Goal: Task Accomplishment & Management: Use online tool/utility

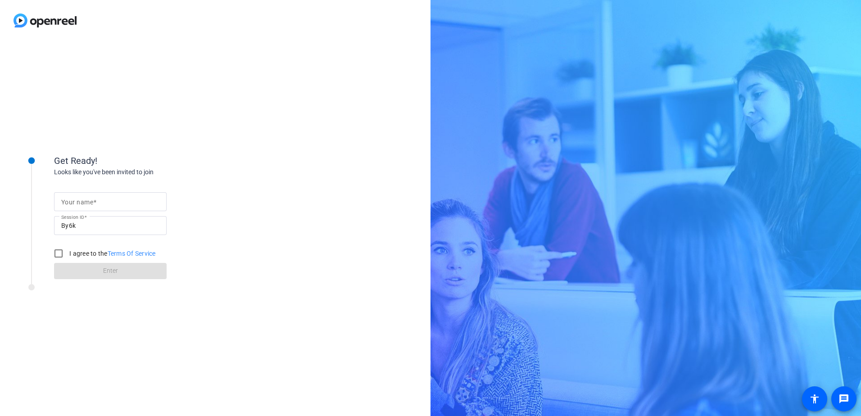
click at [87, 204] on mat-label "Your name" at bounding box center [77, 202] width 32 height 7
click at [87, 204] on input "Your name" at bounding box center [110, 201] width 98 height 11
type input "[PERSON_NAME]"
click at [58, 255] on input "I agree to the Terms Of Service" at bounding box center [59, 254] width 18 height 18
checkbox input "true"
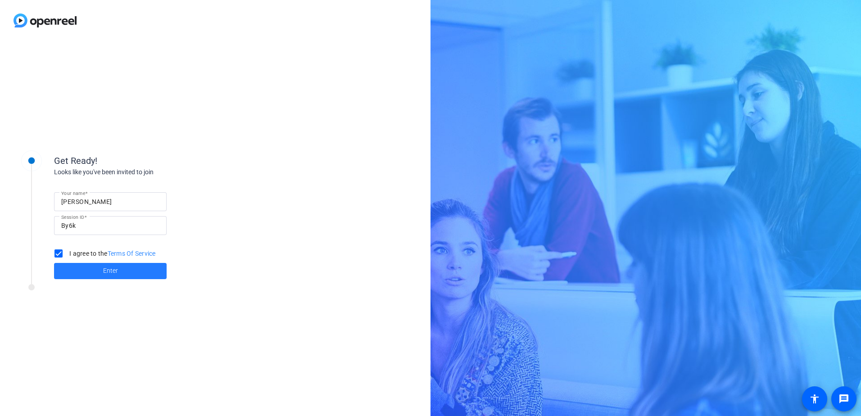
click at [116, 271] on span "Enter" at bounding box center [110, 270] width 15 height 9
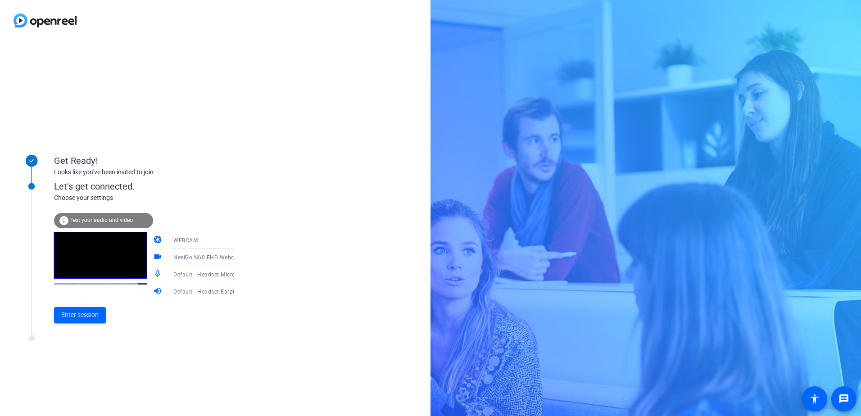
click at [63, 218] on mat-icon "info" at bounding box center [64, 220] width 11 height 11
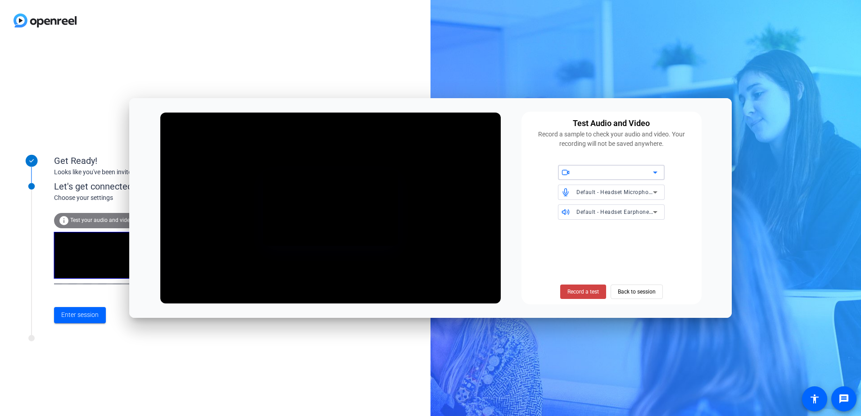
click at [656, 170] on icon at bounding box center [655, 172] width 11 height 11
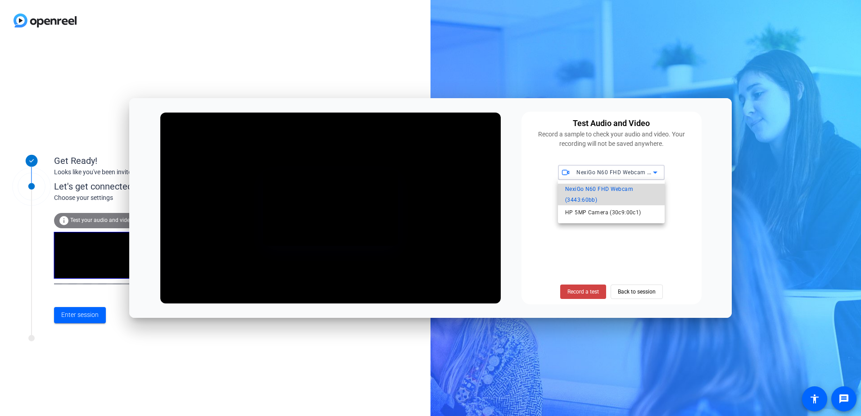
click at [593, 189] on span "NexiGo N60 FHD Webcam (3443:60bb)" at bounding box center [611, 195] width 92 height 22
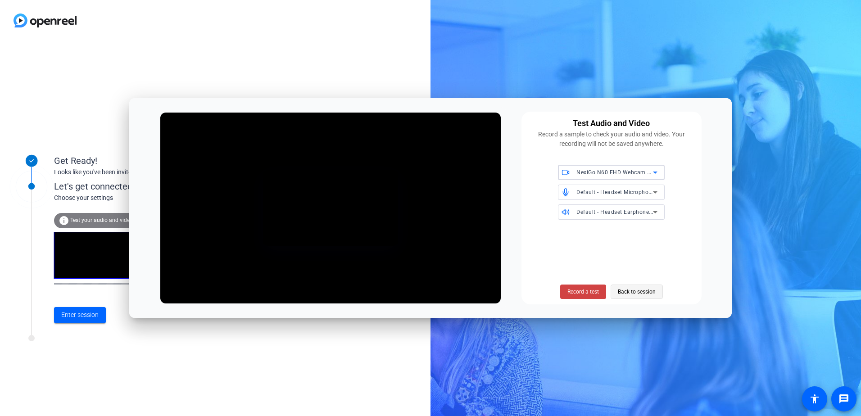
click at [634, 292] on span "Back to session" at bounding box center [637, 291] width 38 height 17
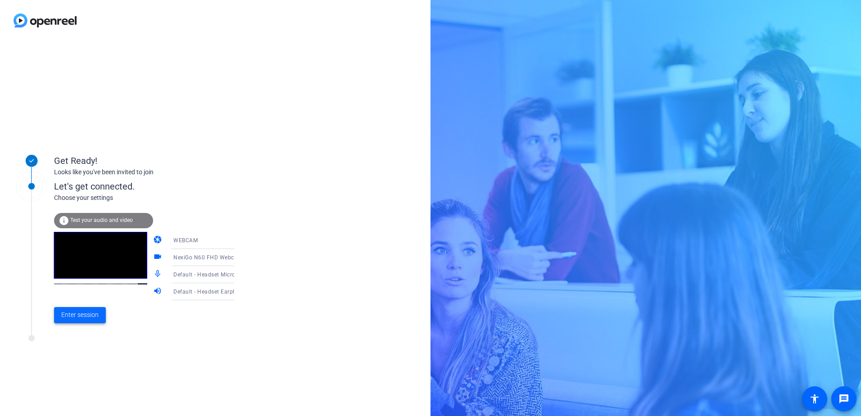
click at [84, 316] on span "Enter session" at bounding box center [79, 314] width 37 height 9
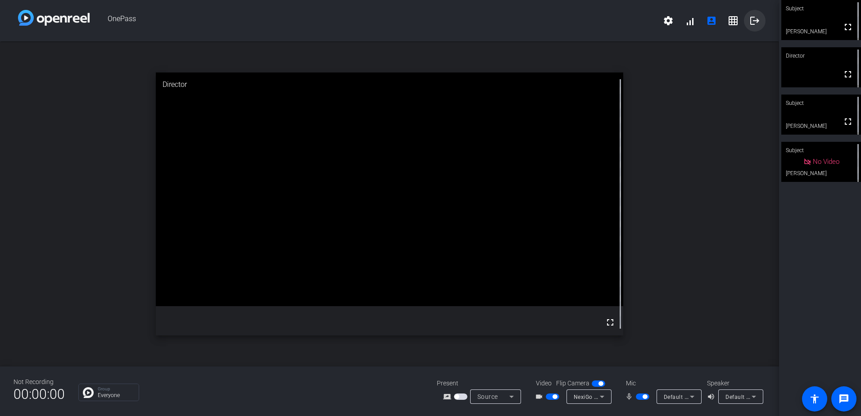
click at [756, 24] on mat-icon "logout" at bounding box center [754, 20] width 11 height 11
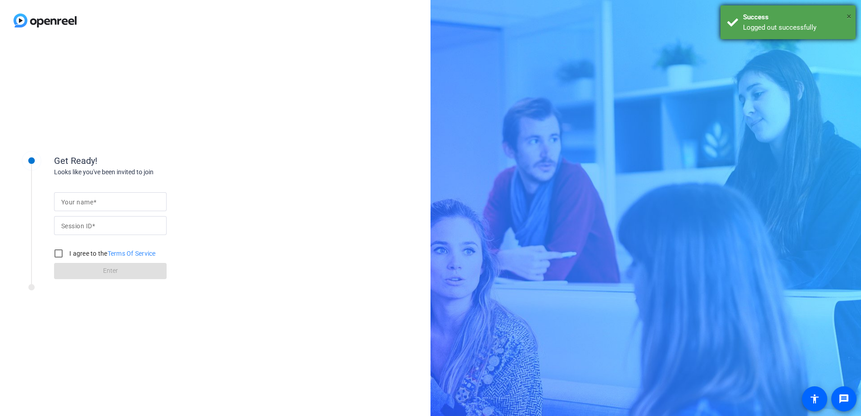
click at [851, 18] on span "×" at bounding box center [849, 16] width 5 height 11
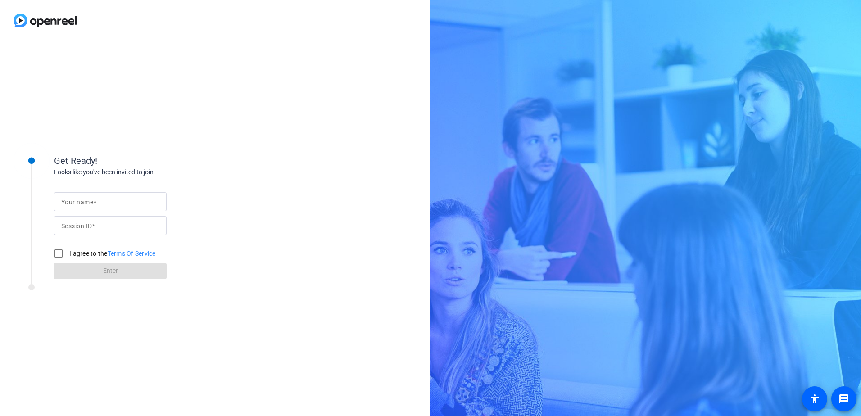
click at [99, 209] on div at bounding box center [110, 201] width 98 height 19
type input "[PERSON_NAME]"
click at [114, 219] on div at bounding box center [110, 225] width 98 height 19
click at [54, 255] on input "I agree to the Terms Of Service" at bounding box center [59, 254] width 18 height 18
checkbox input "true"
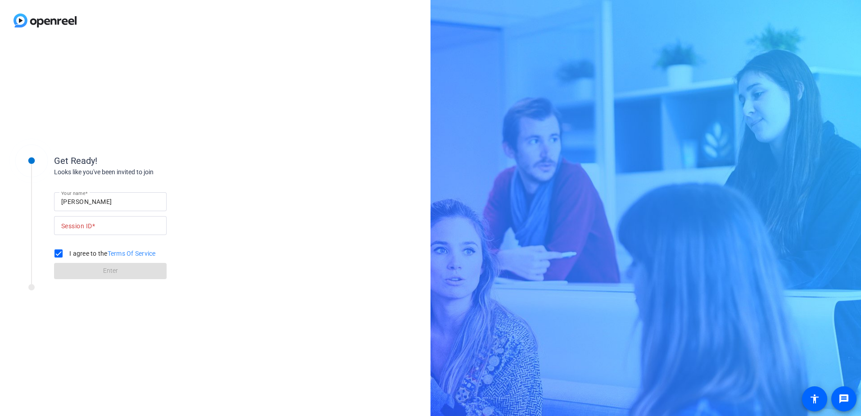
click at [121, 275] on form "Your name Tano Jackson Session ID I agree to the Terms Of Service Enter" at bounding box center [110, 233] width 113 height 92
click at [88, 202] on mat-label "Your name" at bounding box center [77, 202] width 32 height 7
click at [88, 202] on input "Your name" at bounding box center [110, 201] width 98 height 11
type input "[PERSON_NAME]"
click at [55, 252] on input "I agree to the Terms Of Service" at bounding box center [59, 254] width 18 height 18
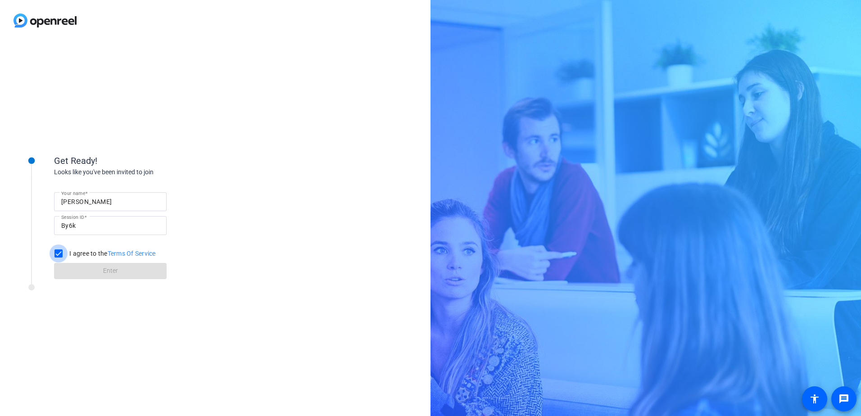
checkbox input "true"
click at [95, 275] on span at bounding box center [110, 271] width 113 height 22
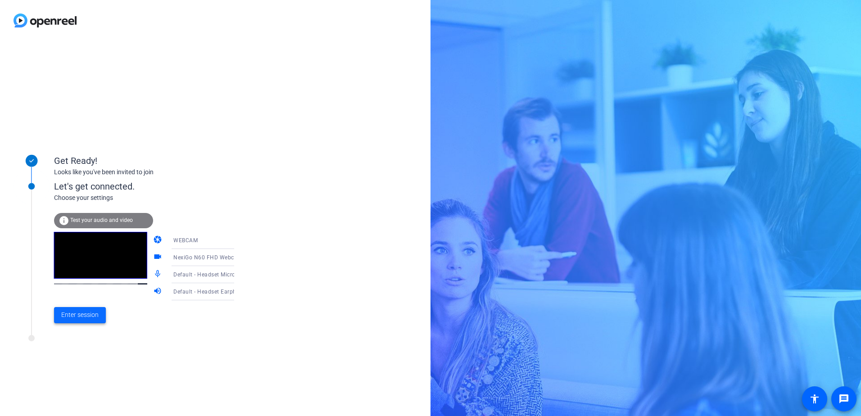
click at [81, 316] on span "Enter session" at bounding box center [79, 314] width 37 height 9
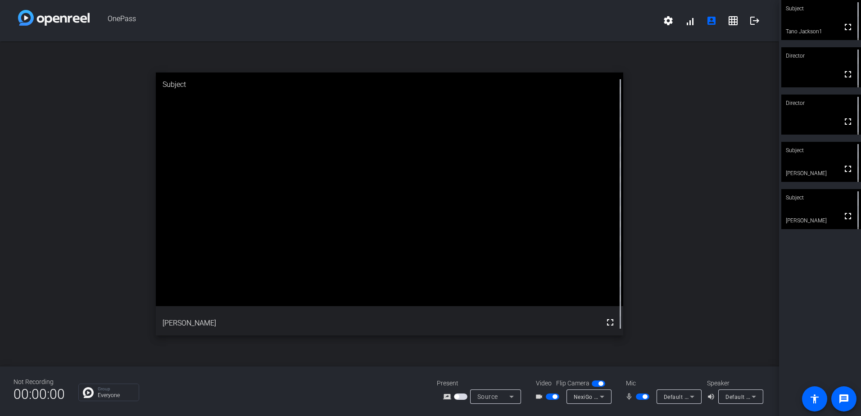
click at [510, 397] on icon at bounding box center [511, 397] width 5 height 2
click at [603, 357] on div at bounding box center [430, 208] width 861 height 416
click at [461, 397] on span "button" at bounding box center [461, 397] width 14 height 6
click at [461, 394] on span "button" at bounding box center [461, 397] width 14 height 6
click at [458, 398] on span "button" at bounding box center [456, 396] width 5 height 5
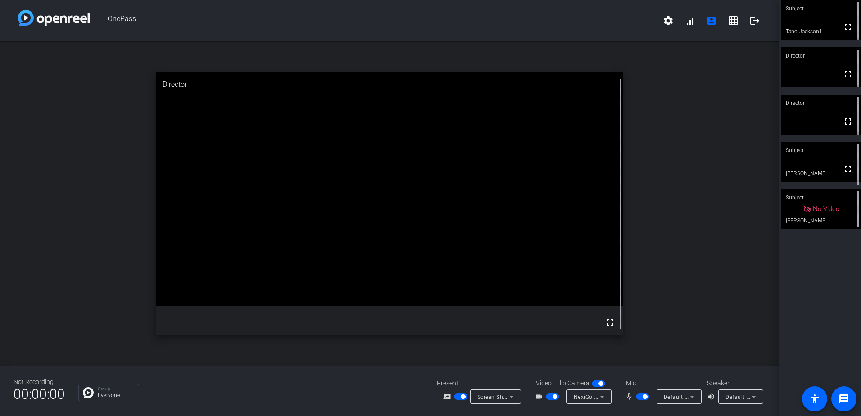
click at [595, 383] on span "button" at bounding box center [599, 384] width 14 height 6
click at [595, 383] on span "button" at bounding box center [594, 383] width 5 height 5
click at [551, 396] on span "button" at bounding box center [553, 397] width 14 height 6
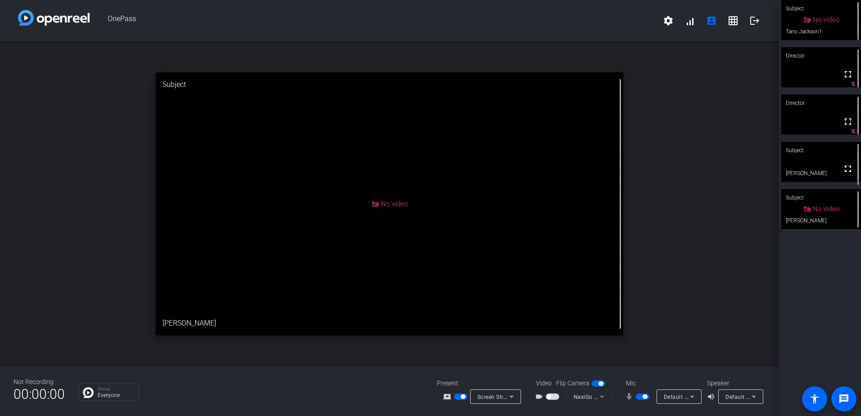
click at [793, 169] on video at bounding box center [821, 162] width 80 height 40
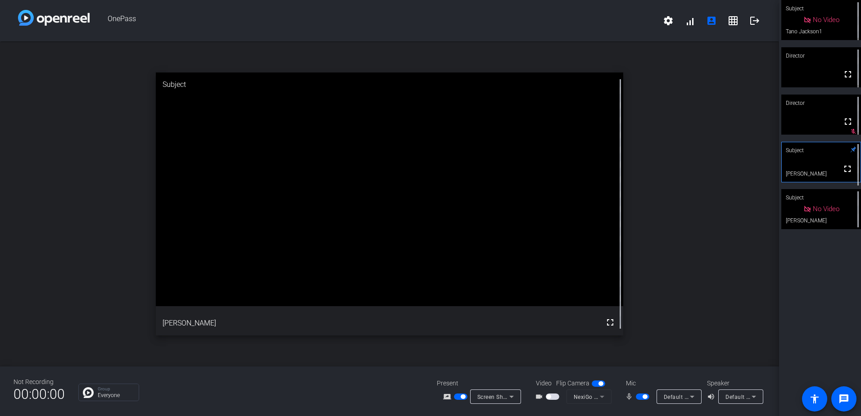
click at [282, 277] on video at bounding box center [389, 190] width 467 height 234
click at [640, 396] on span "button" at bounding box center [643, 397] width 14 height 6
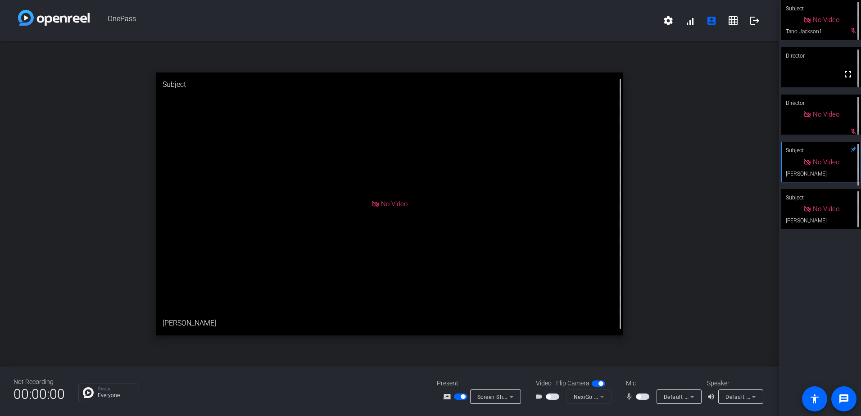
click at [644, 394] on span "button" at bounding box center [643, 397] width 14 height 6
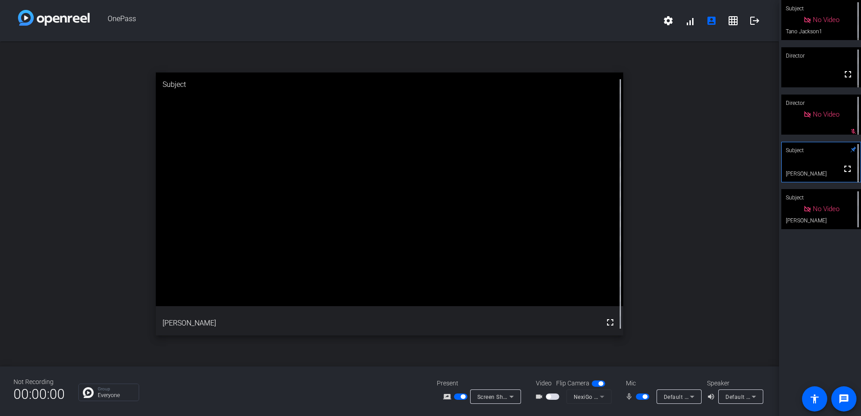
click at [552, 396] on span "button" at bounding box center [553, 397] width 14 height 6
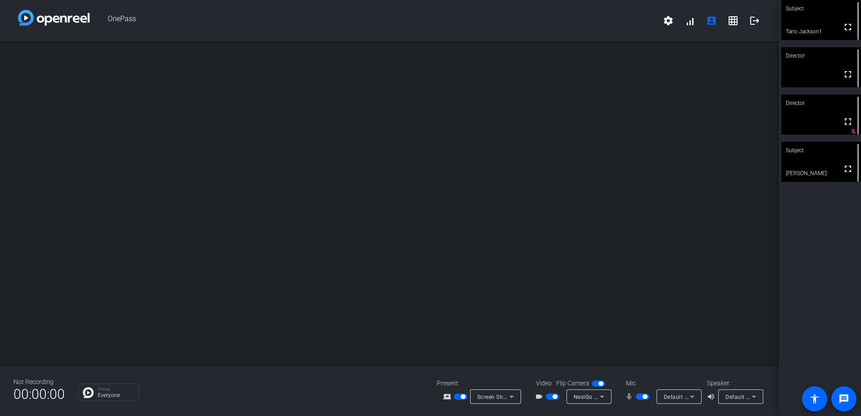
drag, startPoint x: 555, startPoint y: 397, endPoint x: 562, endPoint y: 395, distance: 6.9
click at [556, 396] on span "button" at bounding box center [555, 396] width 5 height 5
click at [639, 396] on span "button" at bounding box center [643, 397] width 14 height 6
